Goal: Task Accomplishment & Management: Manage account settings

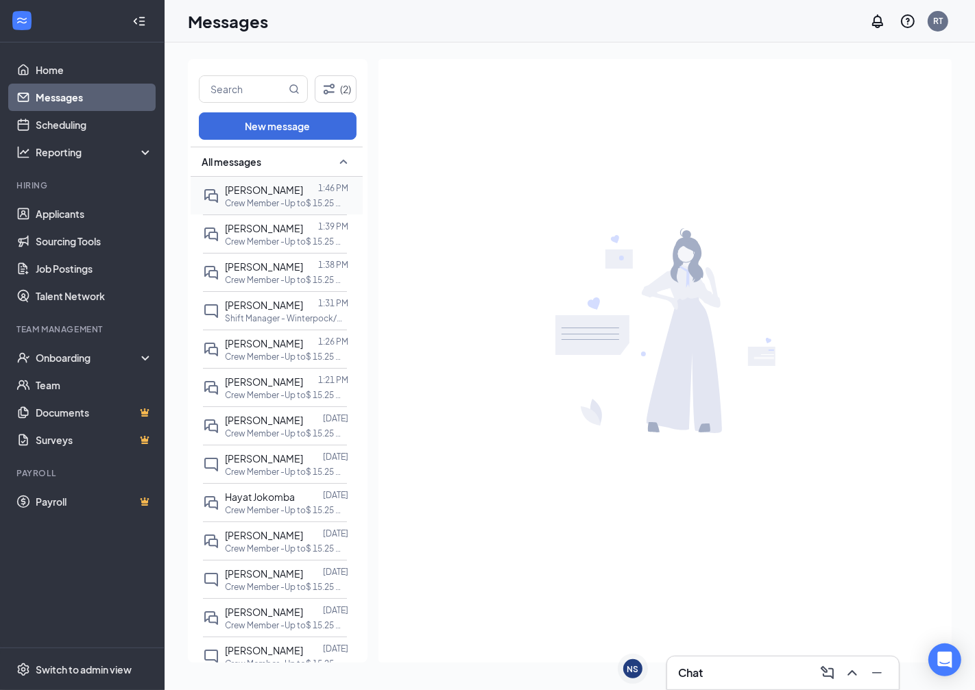
click at [265, 202] on p "Crew Member -Up to$ 15.25 Winterpock / Woodlake at Store 1590 - [GEOGRAPHIC_DAT…" at bounding box center [286, 203] width 123 height 12
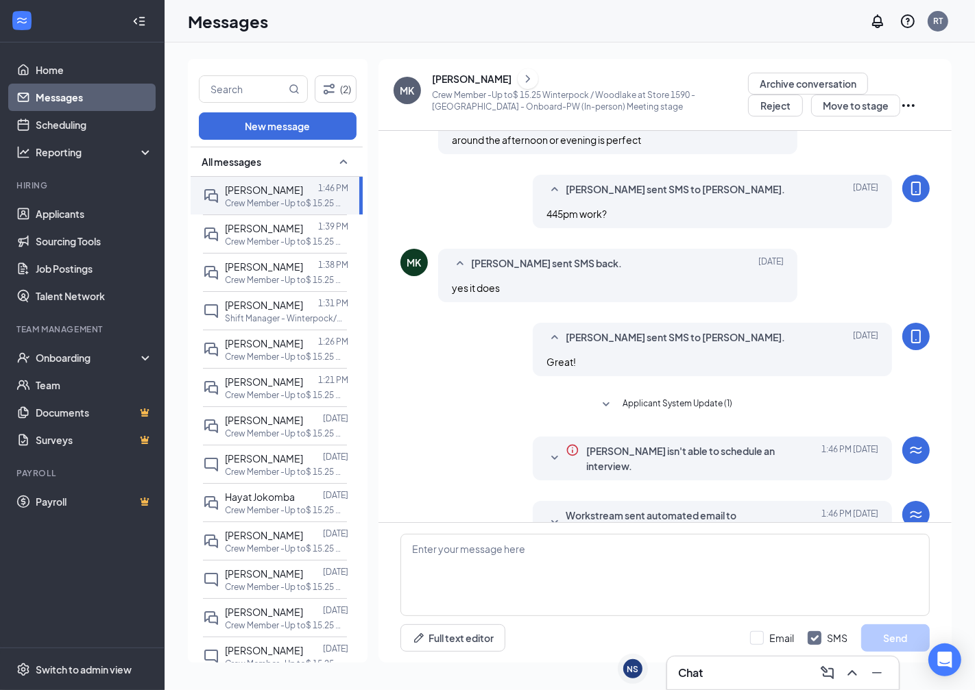
scroll to position [289, 0]
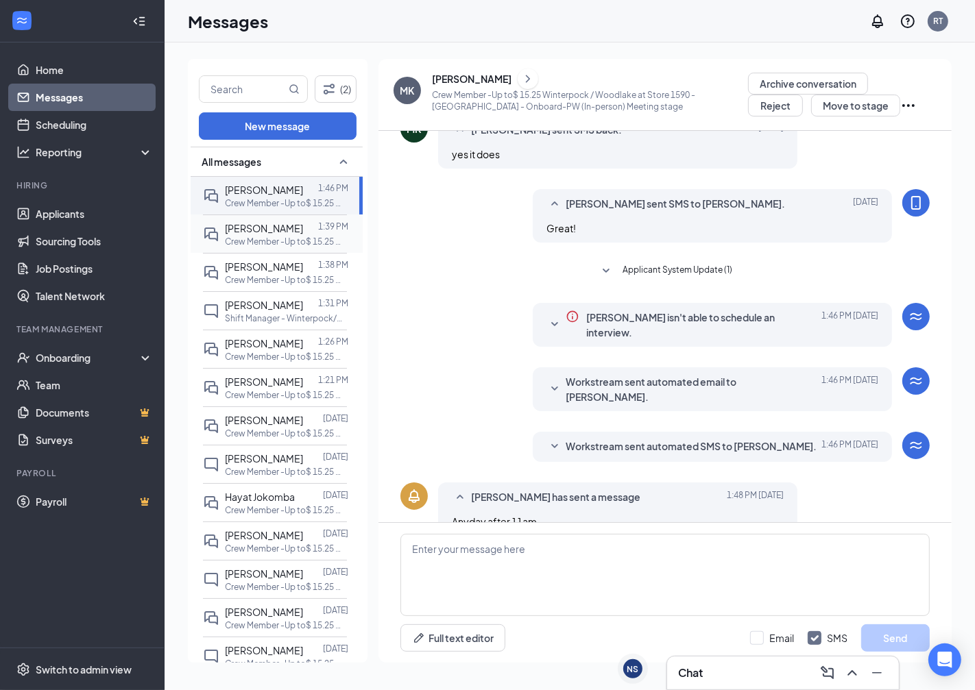
click at [282, 228] on span "[PERSON_NAME]" at bounding box center [264, 228] width 78 height 12
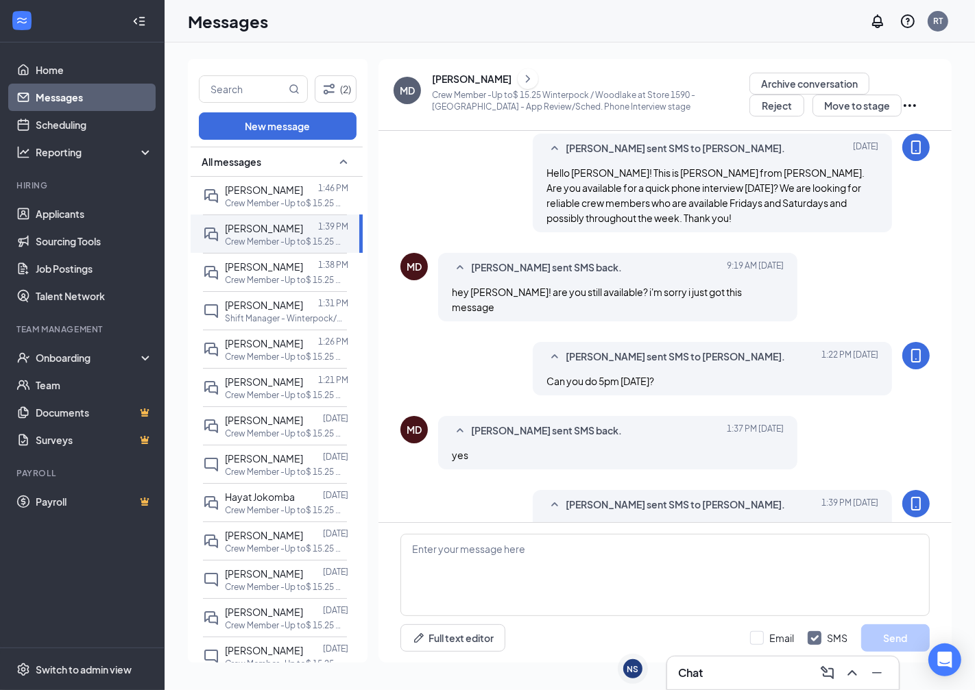
scroll to position [204, 0]
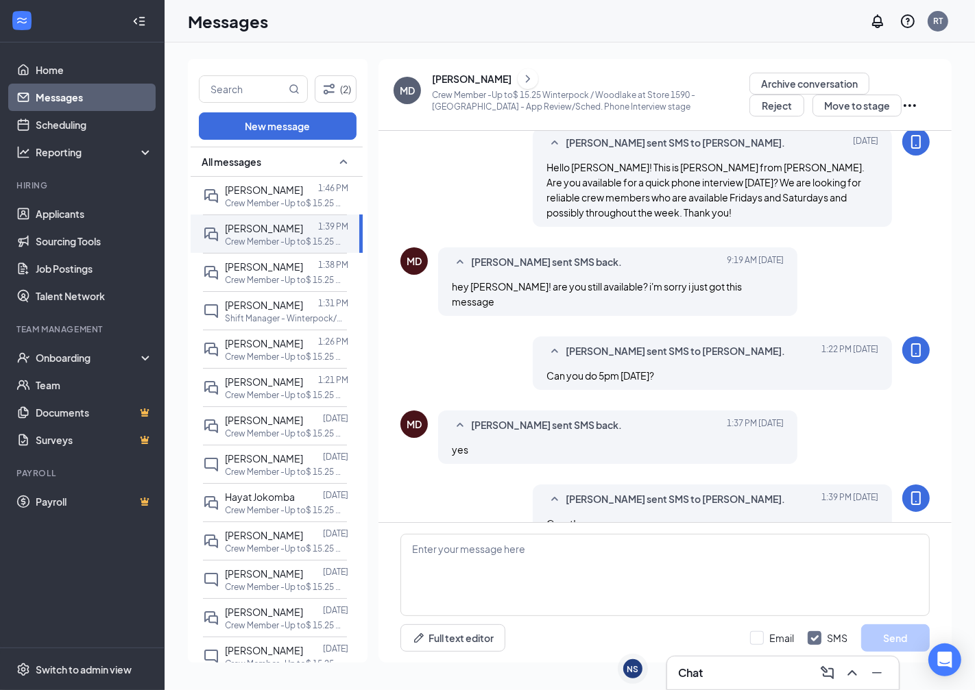
click at [521, 73] on icon "ChevronRight" at bounding box center [528, 79] width 14 height 16
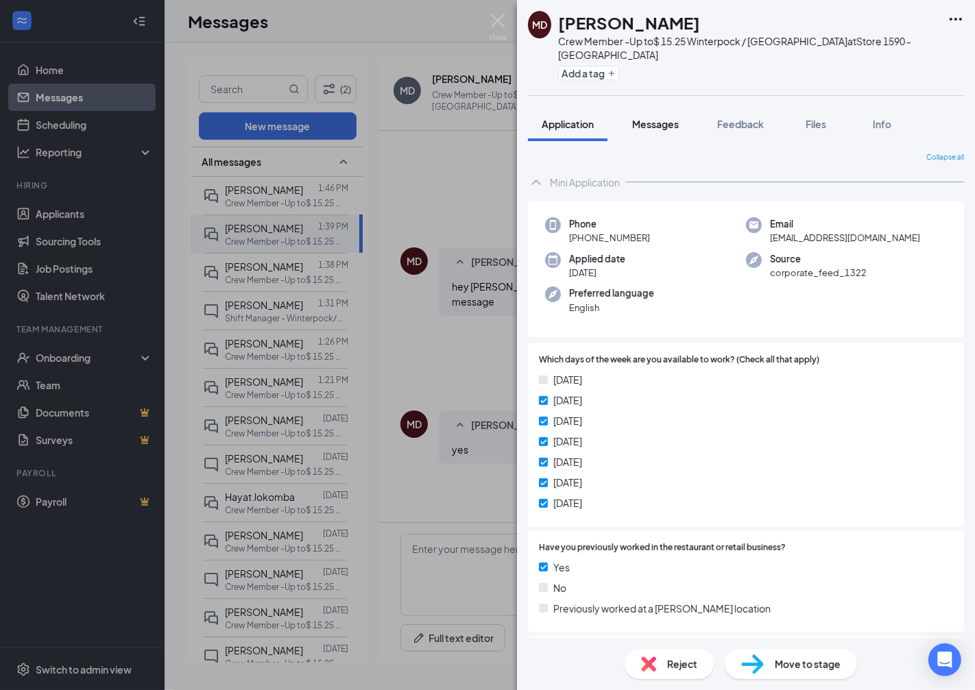
click at [649, 125] on span "Messages" at bounding box center [655, 124] width 47 height 12
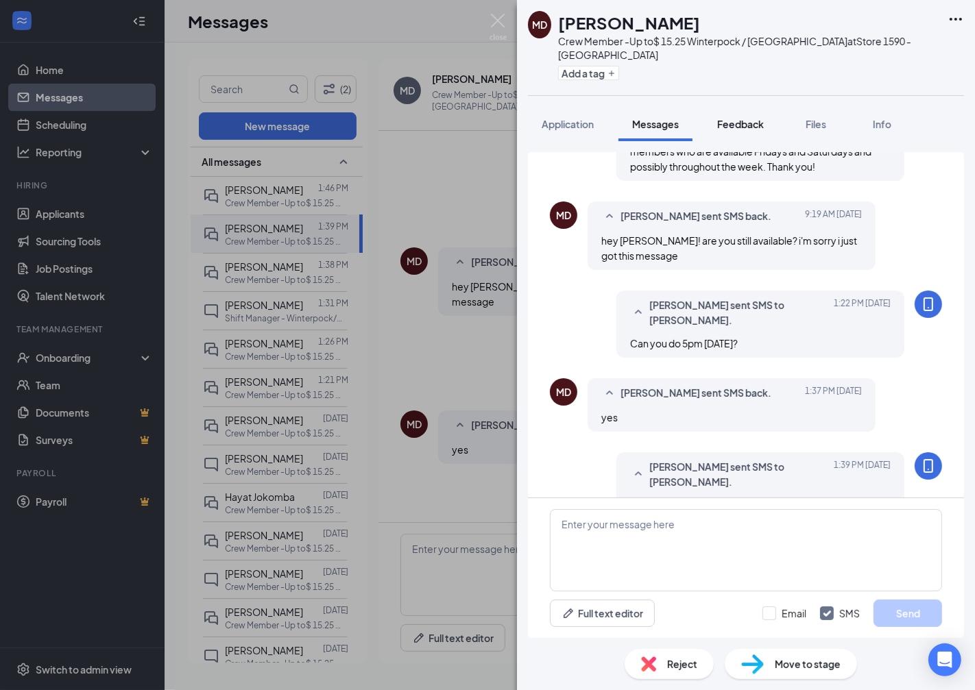
scroll to position [332, 0]
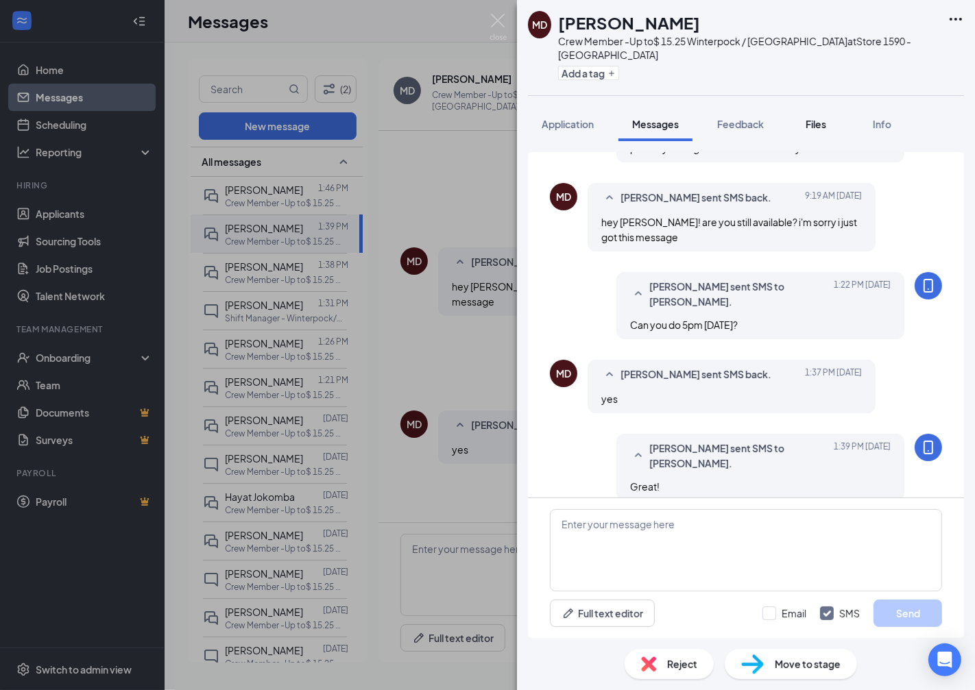
click at [823, 118] on span "Files" at bounding box center [815, 124] width 21 height 12
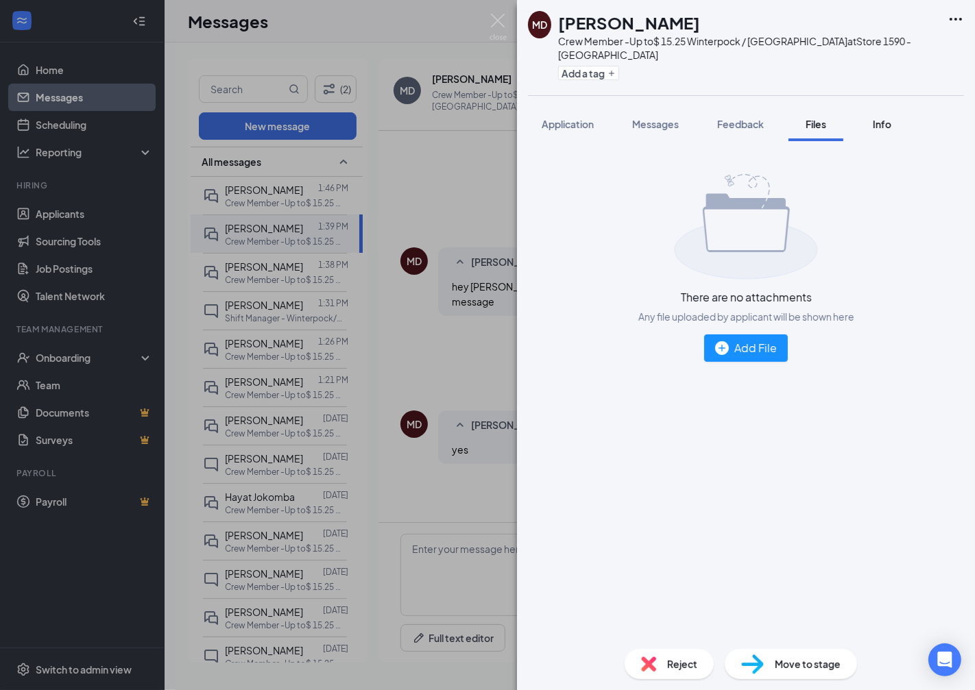
click at [866, 124] on button "Info" at bounding box center [881, 124] width 55 height 34
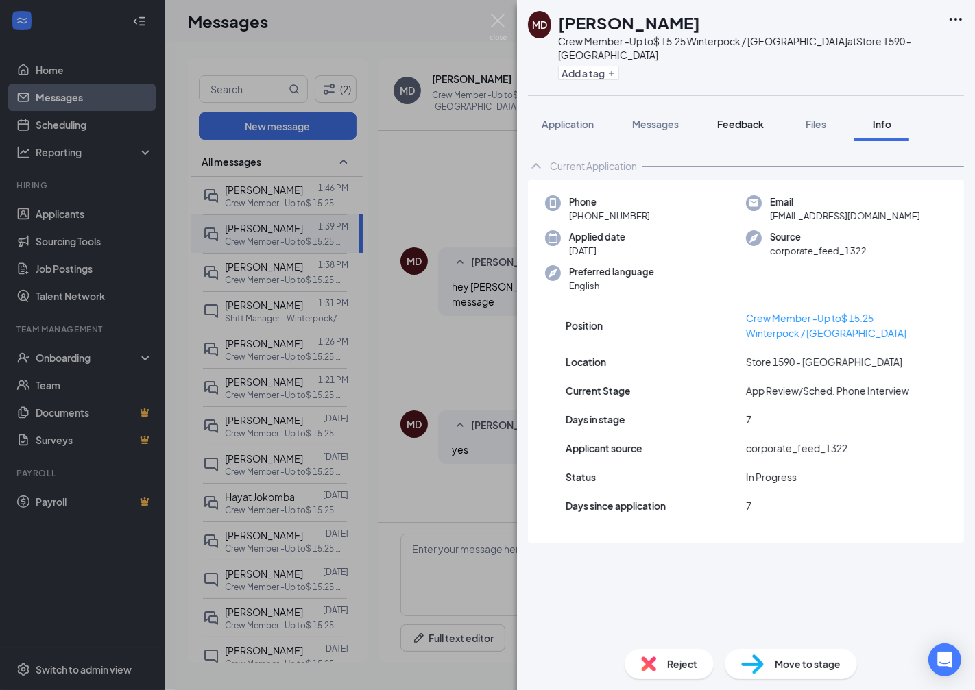
click at [731, 118] on span "Feedback" at bounding box center [740, 124] width 47 height 12
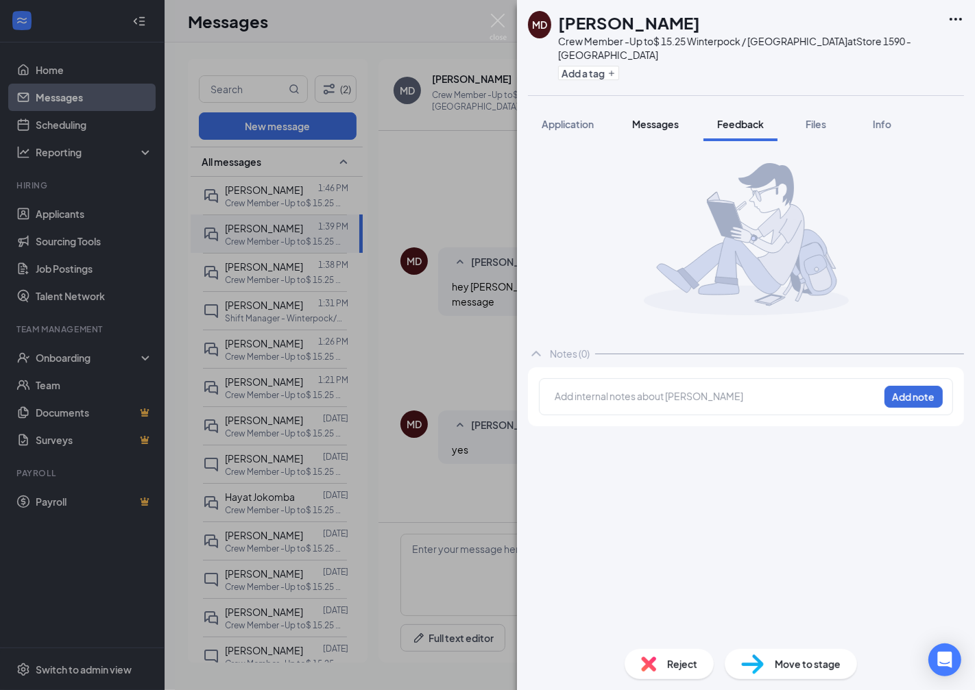
click at [665, 118] on span "Messages" at bounding box center [655, 124] width 47 height 12
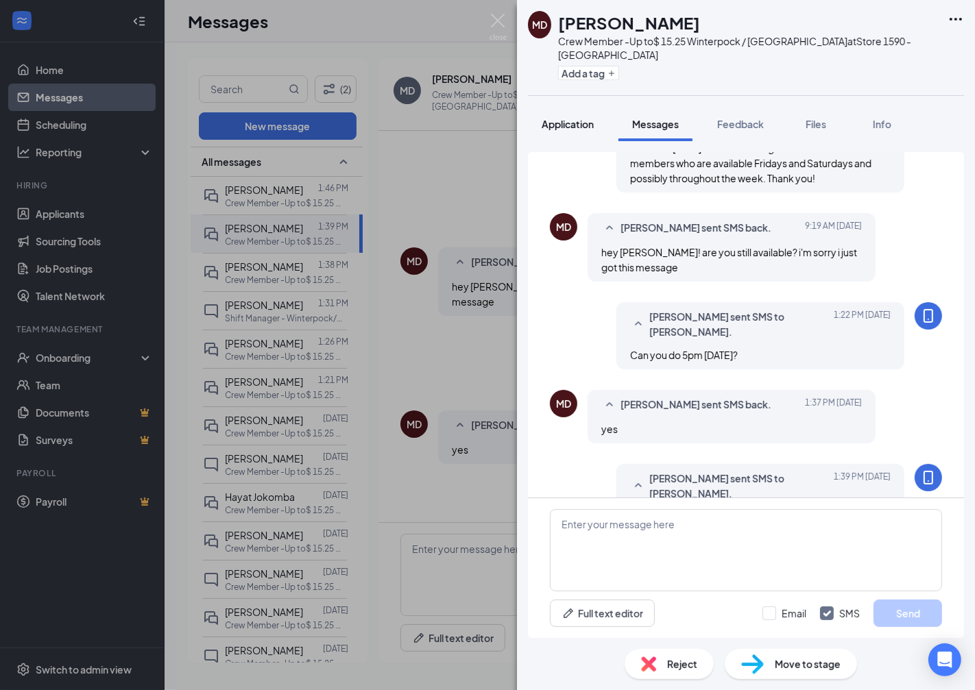
scroll to position [332, 0]
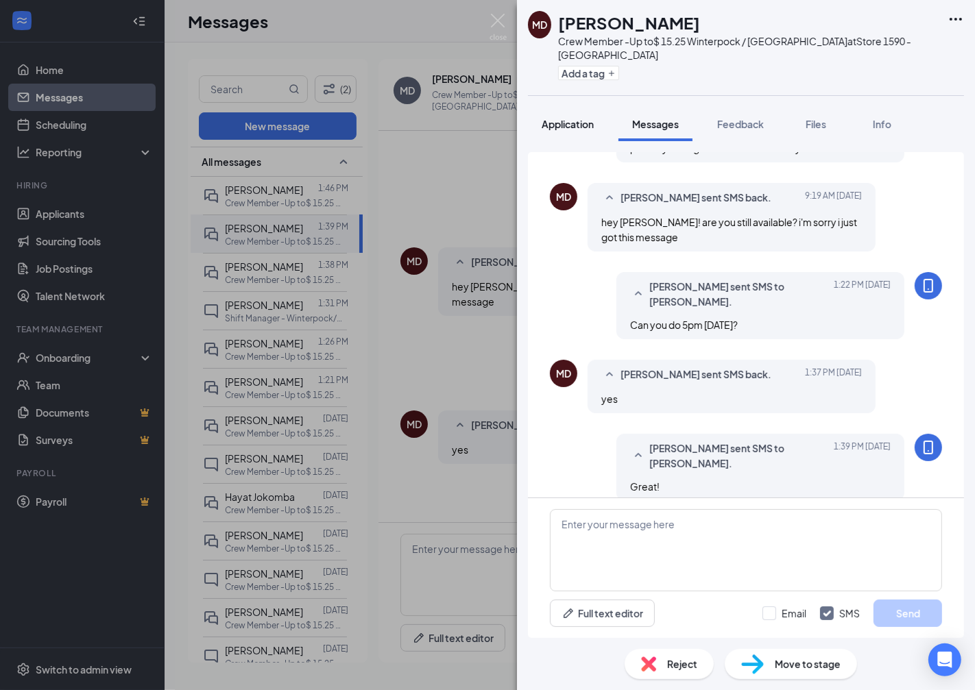
click at [580, 117] on div "Application" at bounding box center [568, 124] width 52 height 14
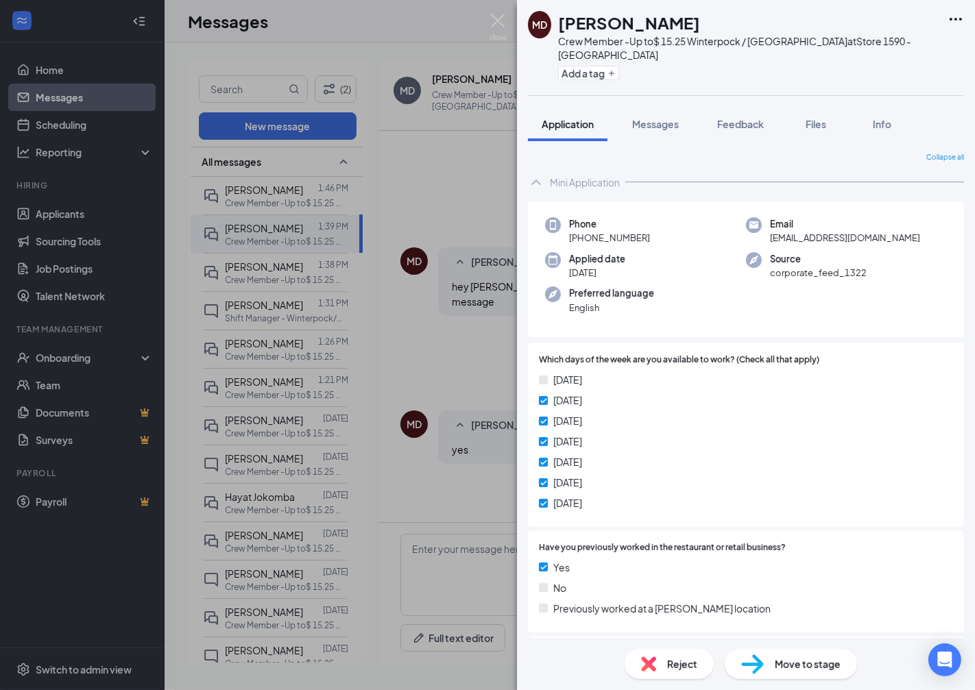
click at [776, 659] on span "Move to stage" at bounding box center [808, 664] width 66 height 15
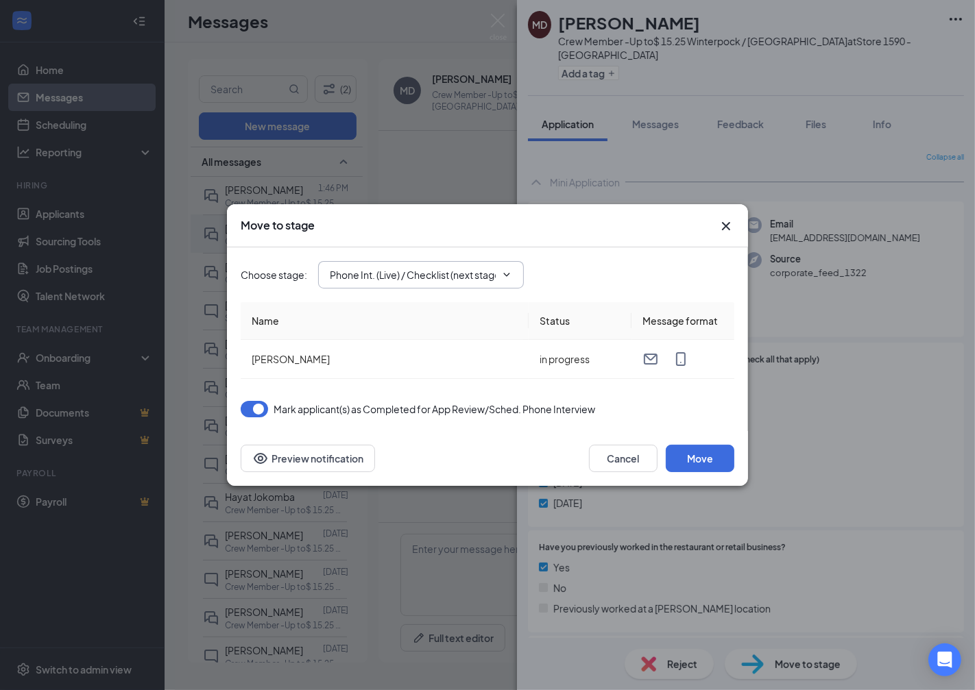
click at [501, 278] on icon "ChevronDown" at bounding box center [506, 274] width 11 height 11
click at [506, 273] on icon "ChevronDown" at bounding box center [506, 274] width 11 height 11
click at [483, 267] on input "Phone Int. (Live) / Checklist (next stage)" at bounding box center [413, 274] width 166 height 15
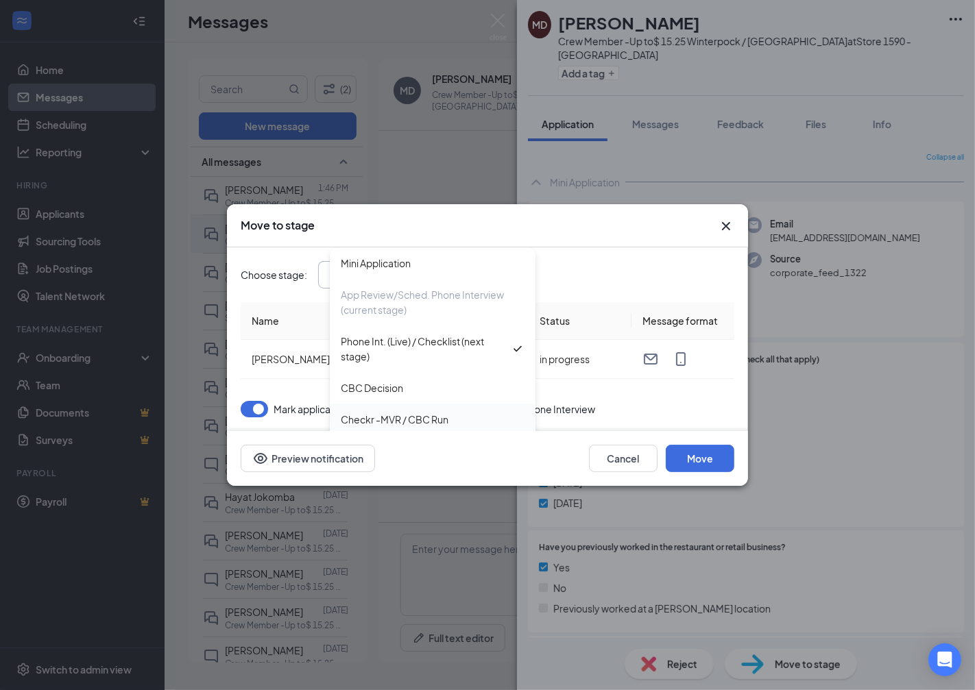
scroll to position [0, 0]
click at [442, 422] on div "Checkr -MVR / CBC Run" at bounding box center [395, 419] width 108 height 15
type input "Checkr -MVR / CBC Run"
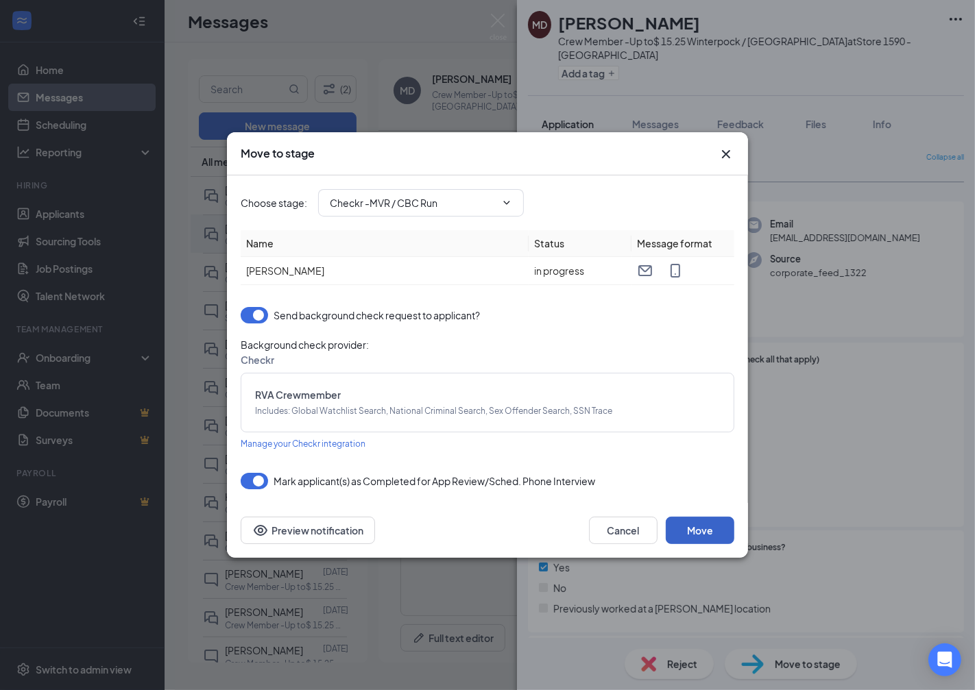
click at [711, 526] on button "Move" at bounding box center [700, 530] width 69 height 27
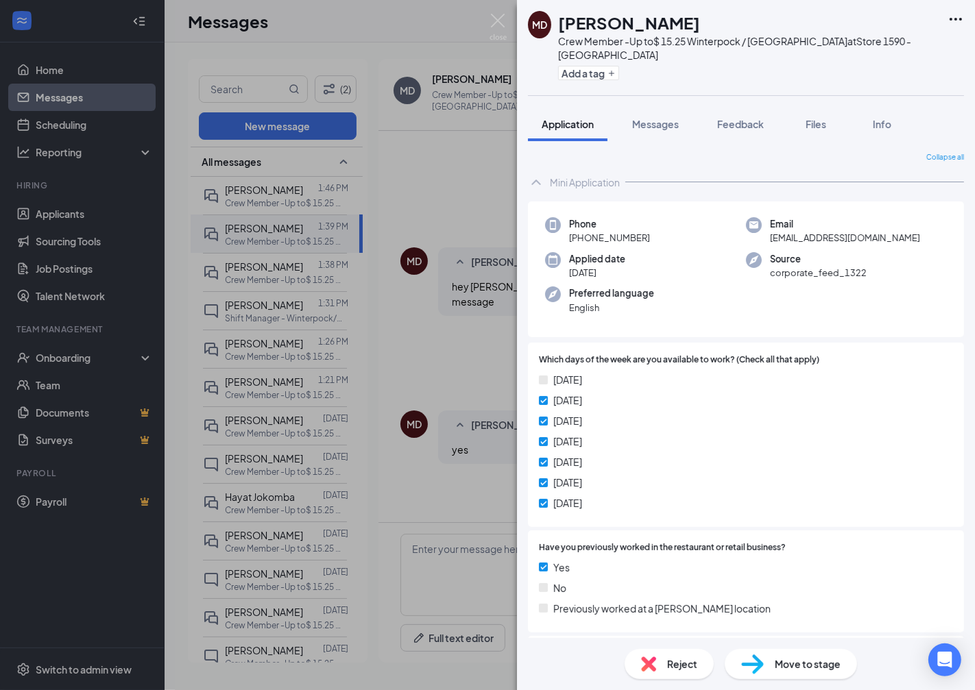
click at [484, 22] on div "MD [PERSON_NAME] Crew Member -Up to$ 15.25 Winterpock / Woodlake at Store 1590 …" at bounding box center [487, 345] width 975 height 690
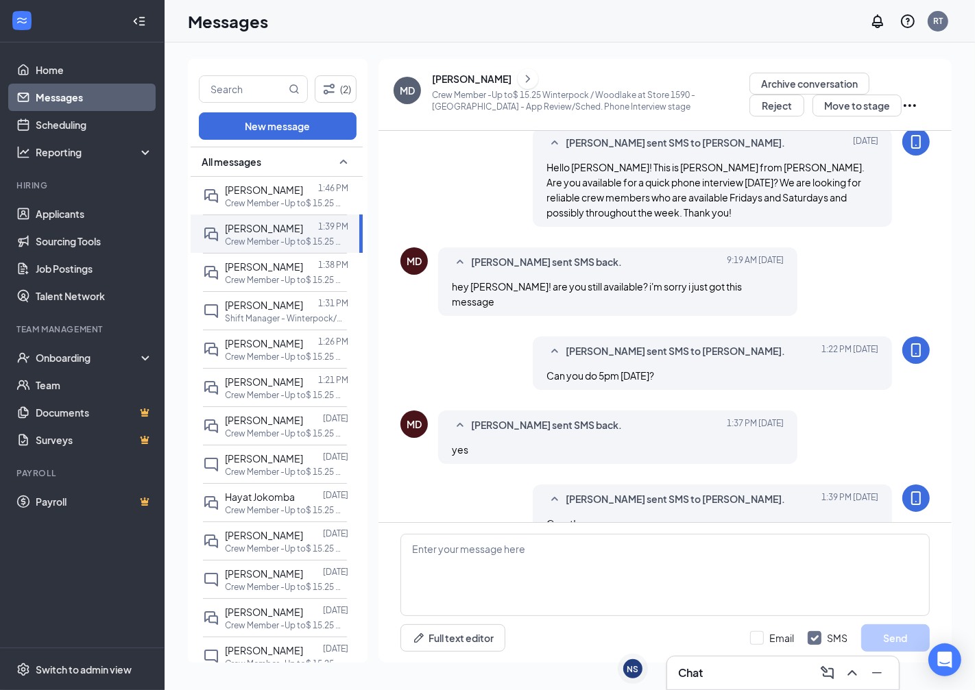
click at [507, 19] on div "Messages RT" at bounding box center [570, 21] width 810 height 43
click at [832, 101] on button "Move to stage" at bounding box center [856, 106] width 89 height 22
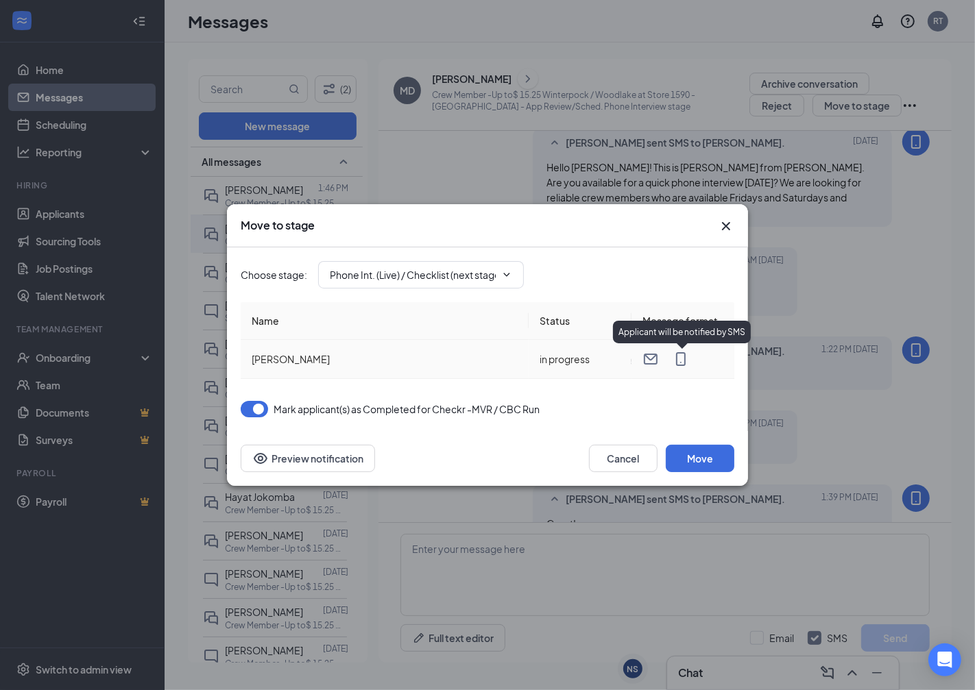
click at [686, 361] on icon "MobileSms" at bounding box center [680, 359] width 16 height 16
click at [694, 451] on button "Move" at bounding box center [700, 458] width 69 height 27
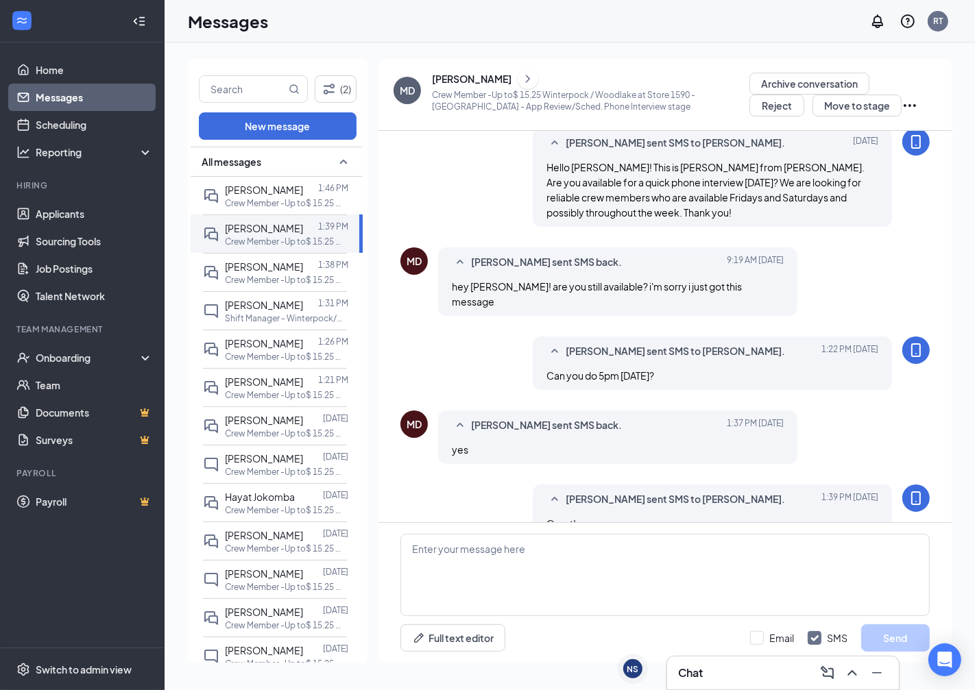
click at [401, 84] on div "MD" at bounding box center [407, 91] width 15 height 14
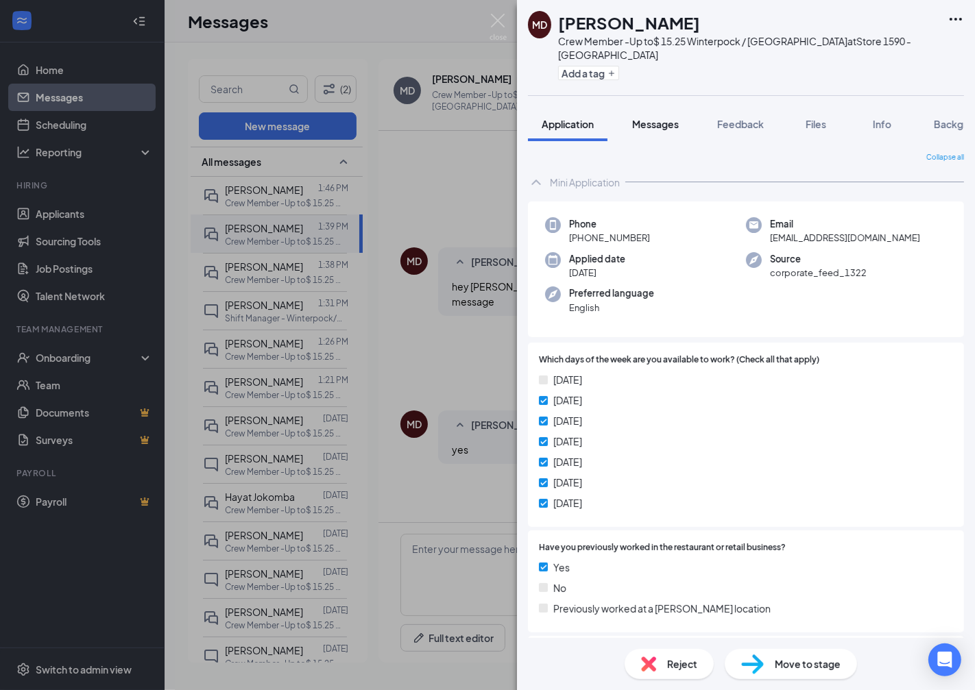
click at [663, 120] on span "Messages" at bounding box center [655, 124] width 47 height 12
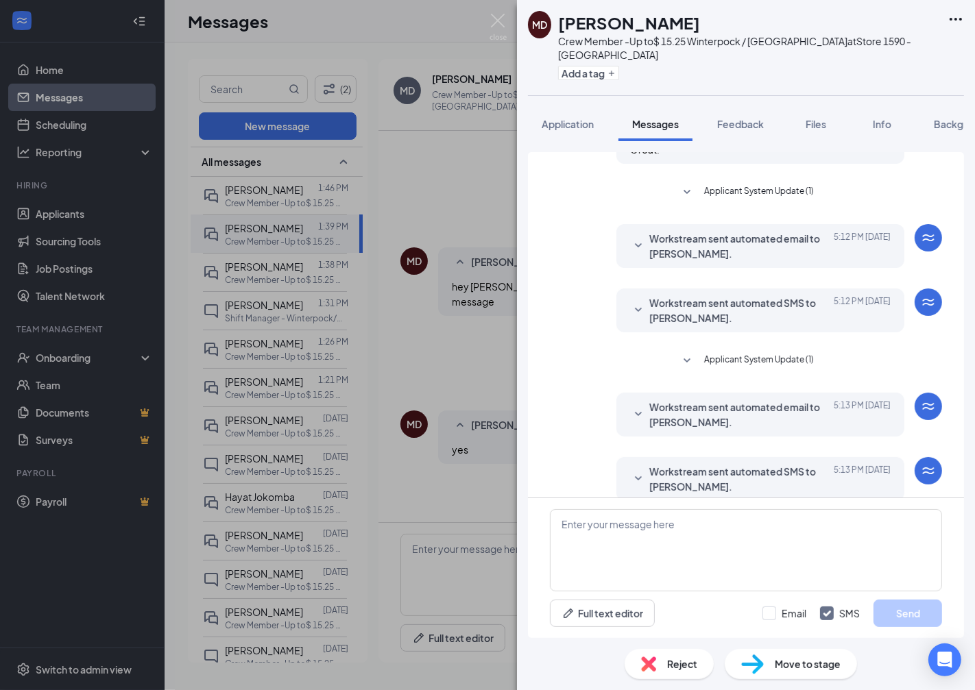
scroll to position [373, 0]
